Goal: Task Accomplishment & Management: Manage account settings

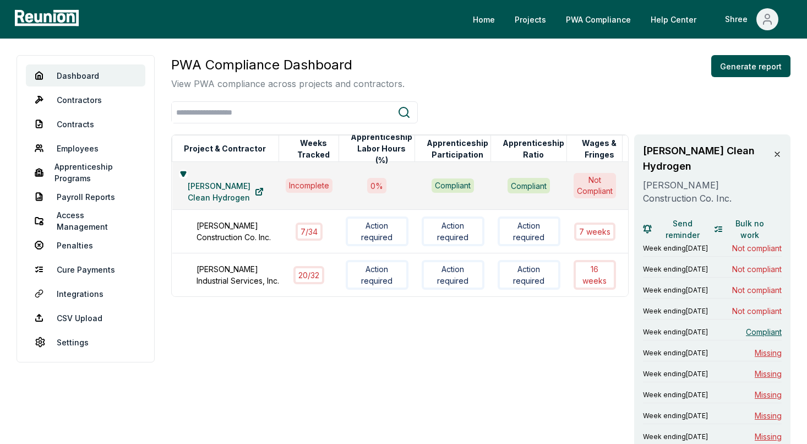
scroll to position [31, 0]
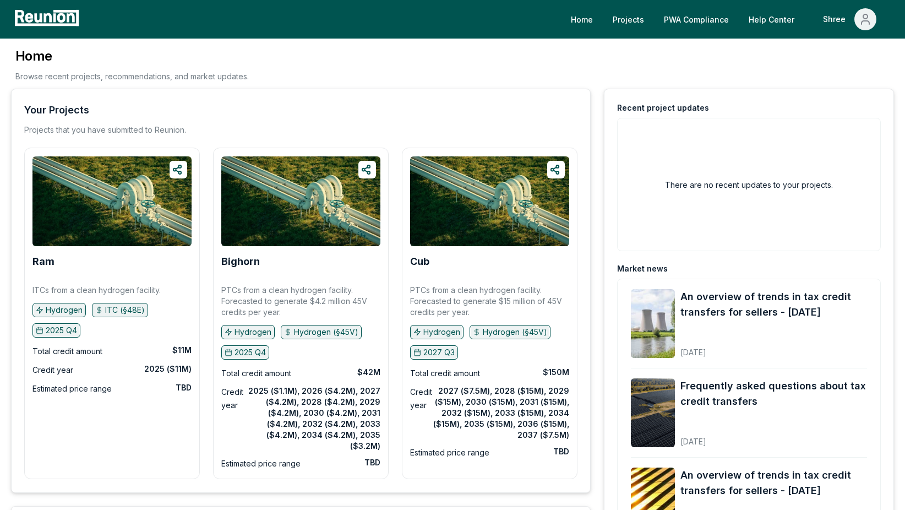
scroll to position [383, 0]
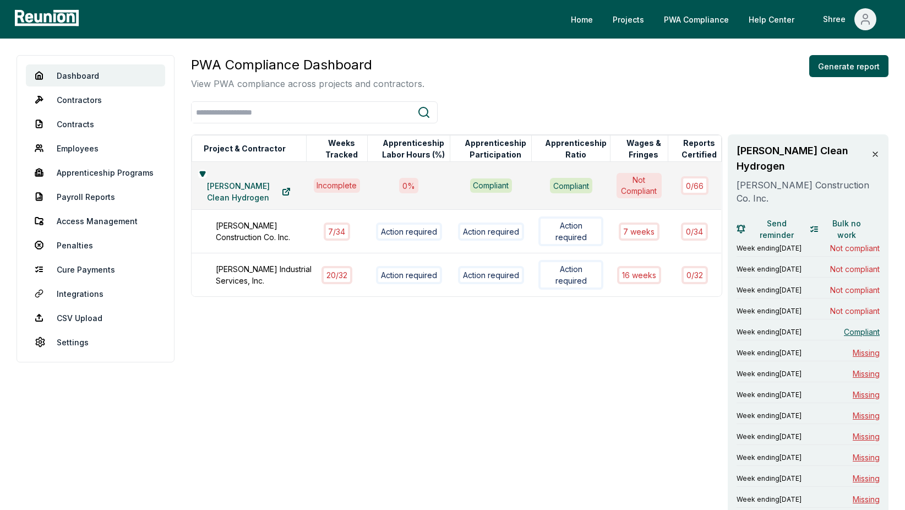
scroll to position [21, 0]
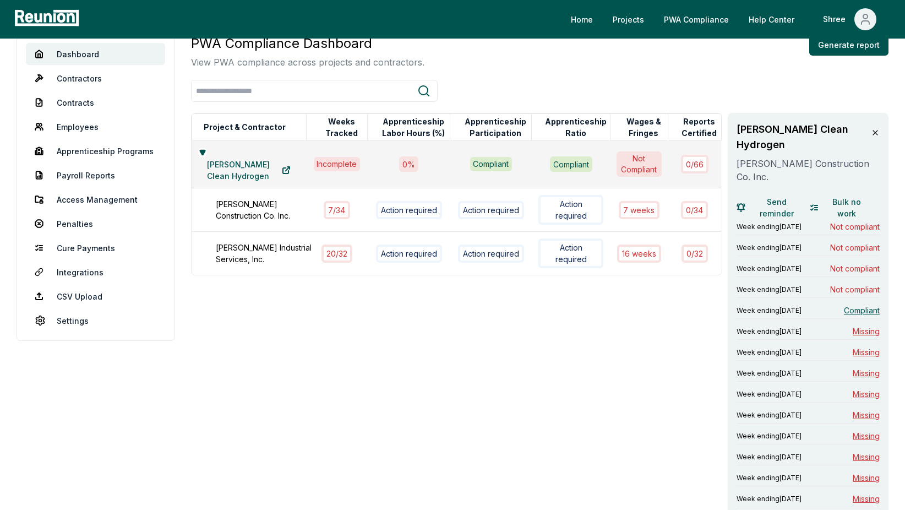
click at [868, 326] on span "Missing" at bounding box center [866, 331] width 27 height 12
